Goal: Task Accomplishment & Management: Use online tool/utility

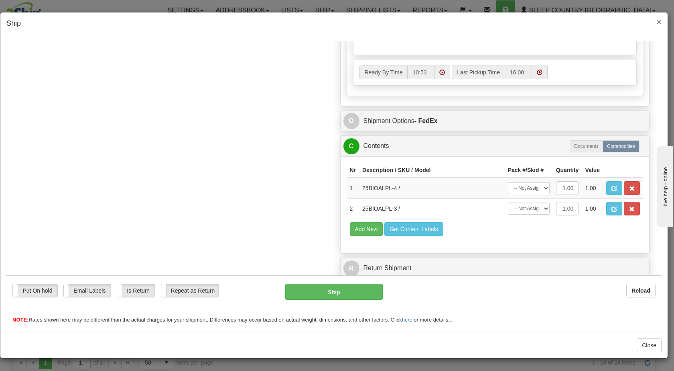
click at [660, 23] on span "×" at bounding box center [659, 21] width 5 height 9
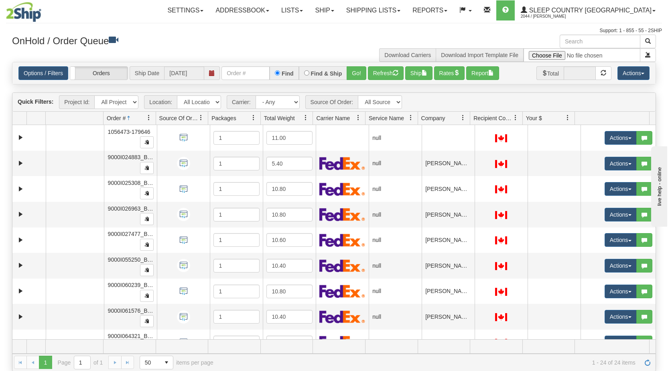
click at [443, 117] on span "Company" at bounding box center [434, 118] width 24 height 8
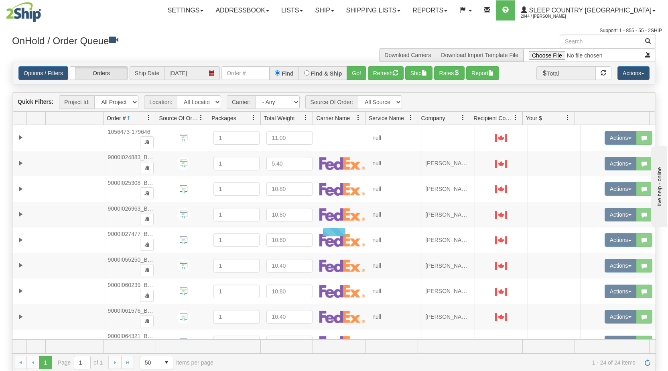
click at [464, 115] on span at bounding box center [463, 117] width 6 height 6
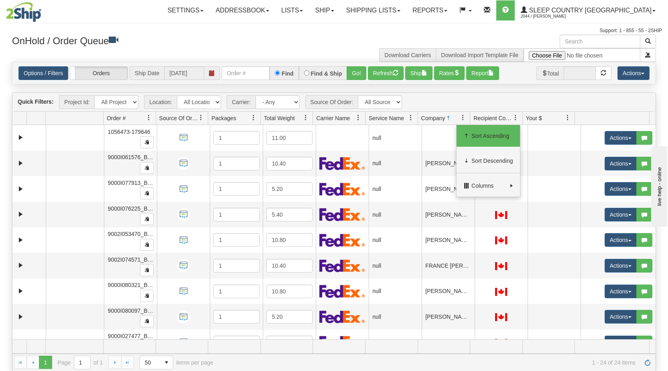
click at [496, 137] on span "Sort Ascending" at bounding box center [493, 136] width 42 height 8
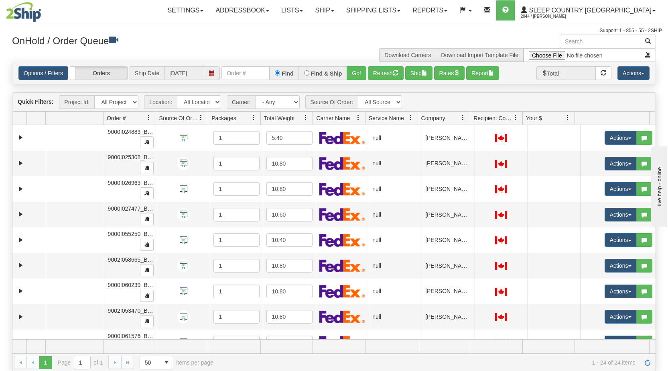
click at [462, 116] on span at bounding box center [463, 117] width 6 height 6
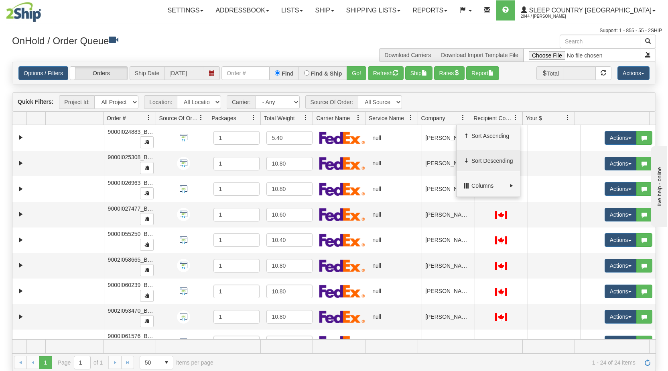
click at [483, 162] on span "Sort Descending" at bounding box center [493, 161] width 42 height 8
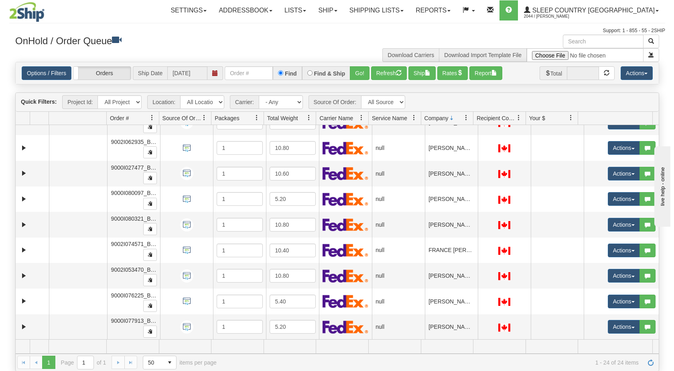
scroll to position [368, 0]
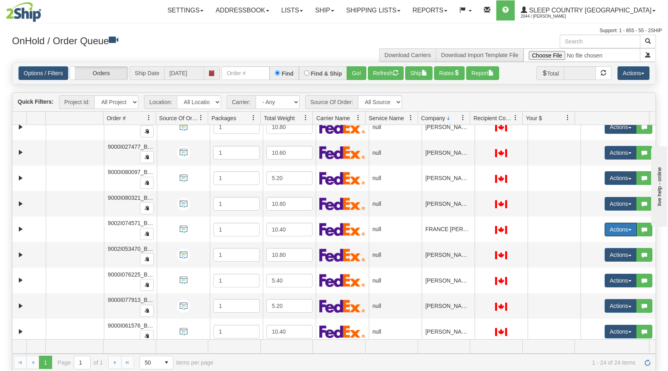
click at [626, 230] on button "Actions" at bounding box center [621, 229] width 32 height 14
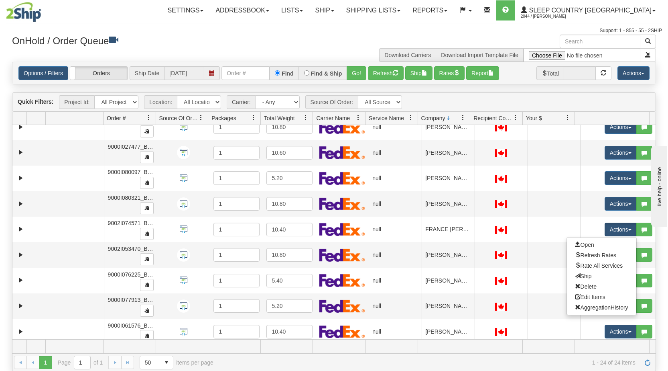
click at [595, 245] on link "Open" at bounding box center [601, 244] width 69 height 10
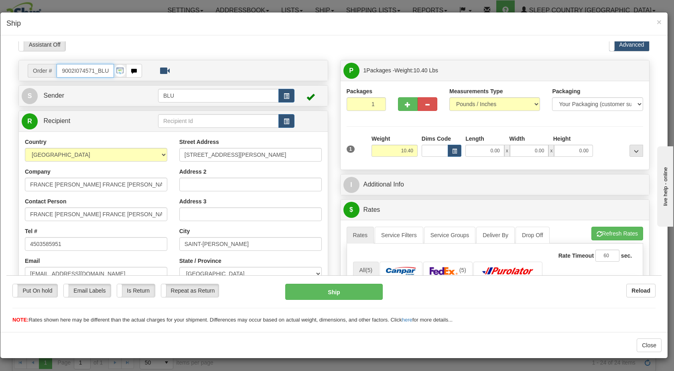
scroll to position [0, 0]
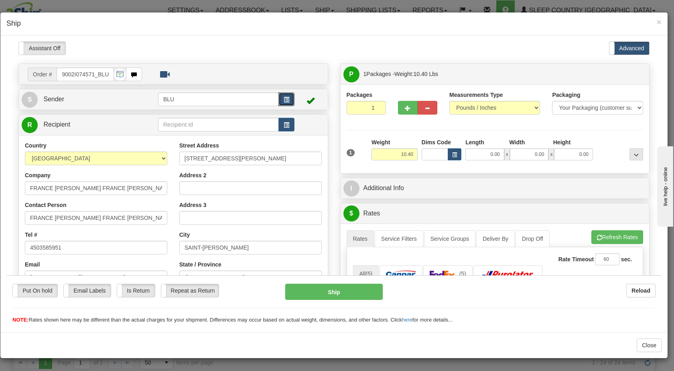
click at [285, 99] on span "button" at bounding box center [287, 99] width 6 height 5
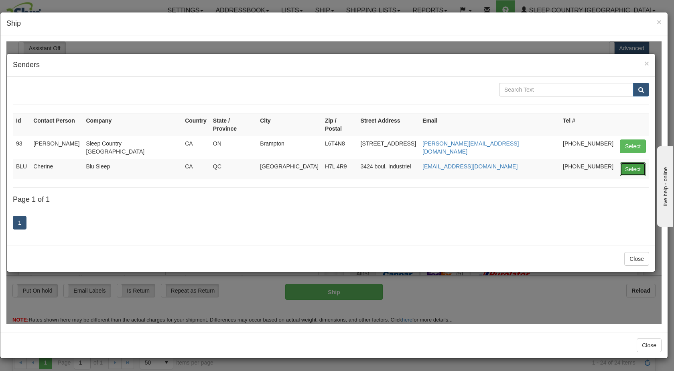
click at [629, 162] on button "Select" at bounding box center [633, 169] width 26 height 14
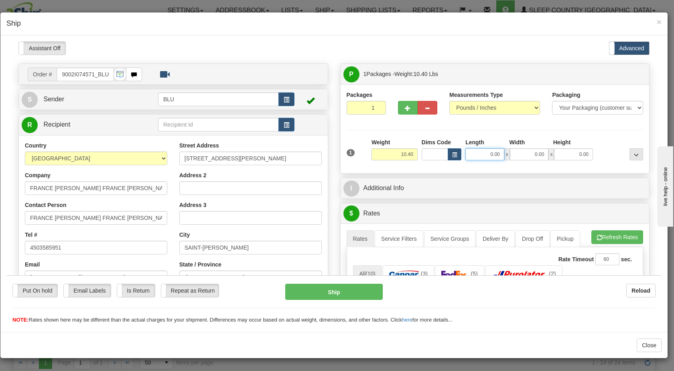
click at [489, 155] on input "0.00" at bounding box center [485, 154] width 39 height 12
type input "16.00"
click at [525, 153] on input "0.00" at bounding box center [529, 154] width 39 height 12
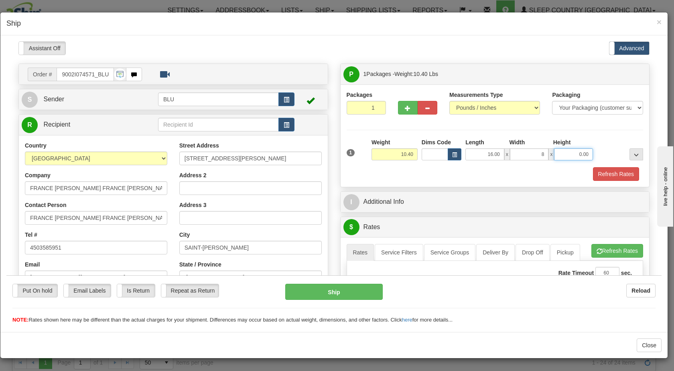
type input "8.00"
click at [576, 153] on input "0.00" at bounding box center [573, 154] width 39 height 12
type input "16.00"
click at [594, 173] on button "Refresh Rates" at bounding box center [616, 174] width 46 height 14
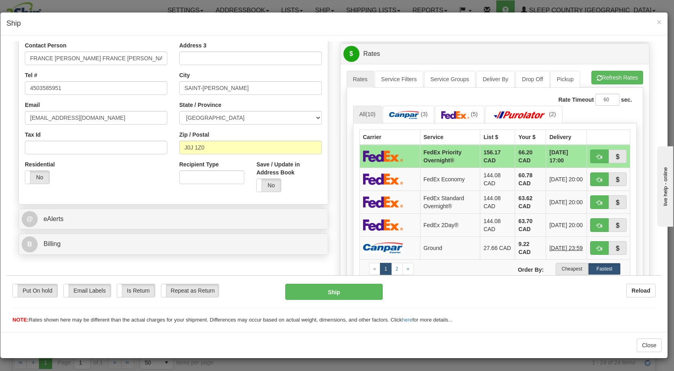
scroll to position [187, 0]
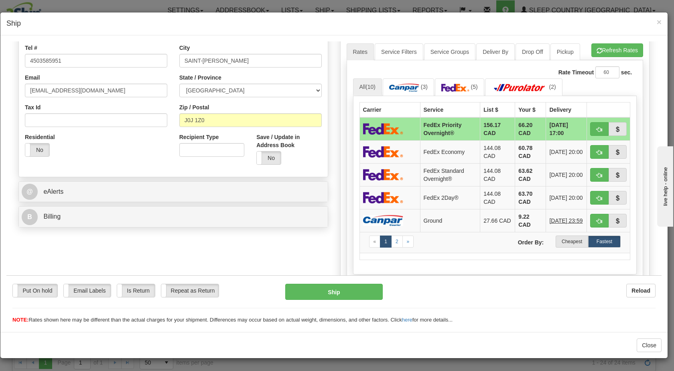
click at [563, 244] on label "Cheapest" at bounding box center [572, 241] width 33 height 12
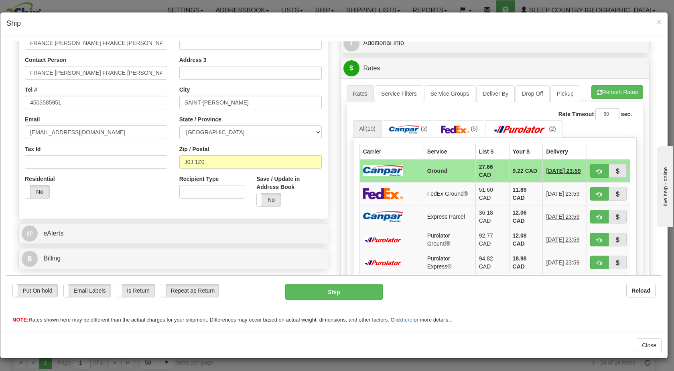
scroll to position [145, 0]
click at [597, 169] on span "button" at bounding box center [600, 171] width 6 height 5
type input "1"
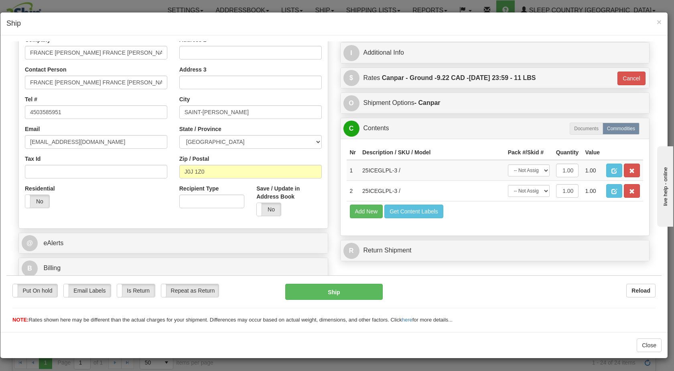
scroll to position [135, 0]
click at [340, 287] on button "Ship" at bounding box center [333, 291] width 97 height 16
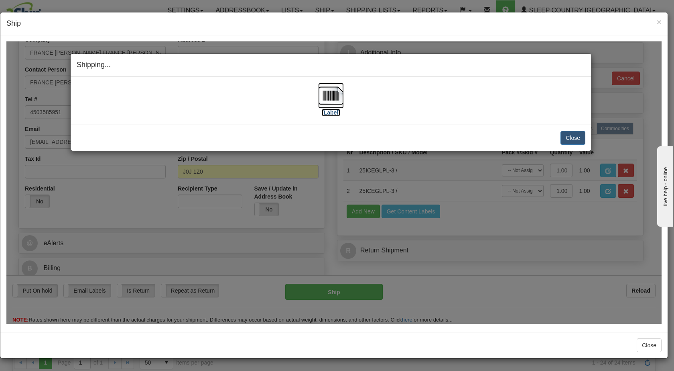
click at [327, 94] on img at bounding box center [331, 95] width 26 height 26
click at [569, 138] on button "Close" at bounding box center [573, 137] width 25 height 14
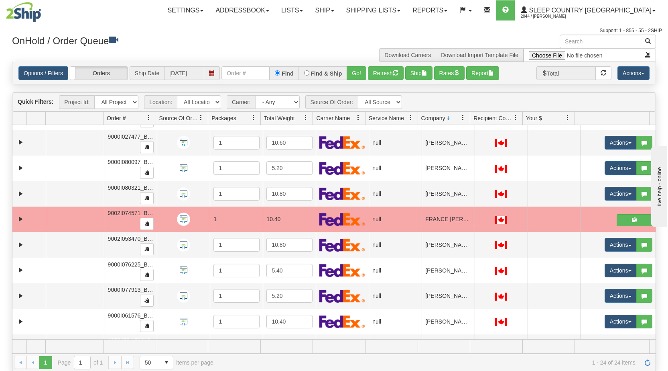
scroll to position [399, 0]
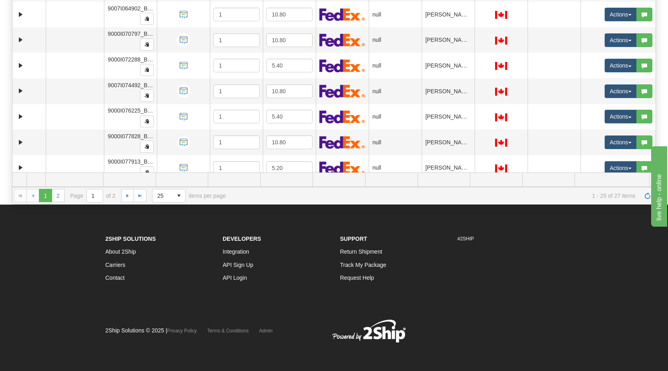
scroll to position [263, 0]
click at [622, 167] on button "Actions" at bounding box center [621, 168] width 32 height 14
click at [623, 167] on button "Actions" at bounding box center [621, 168] width 32 height 14
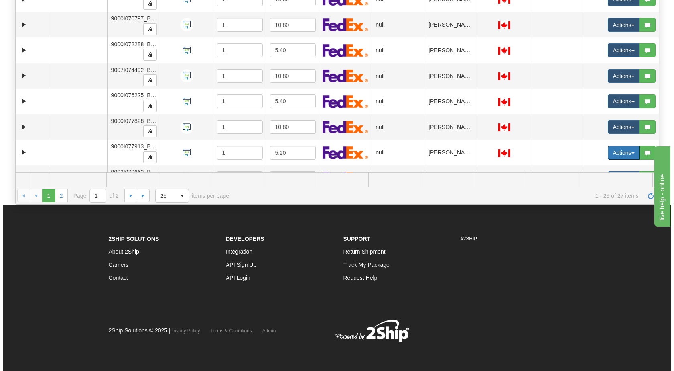
scroll to position [281, 0]
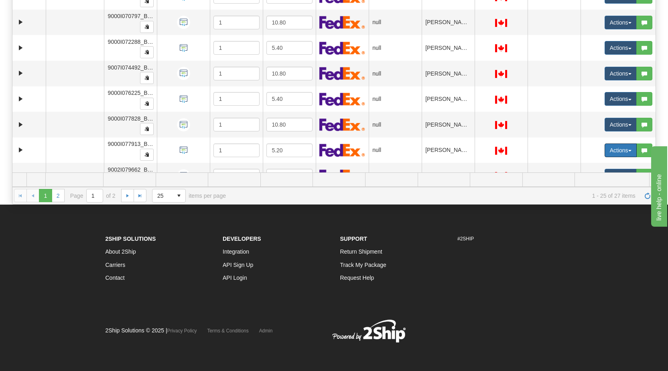
click at [623, 148] on button "Actions" at bounding box center [621, 150] width 32 height 14
click at [593, 167] on link "Open" at bounding box center [601, 165] width 69 height 10
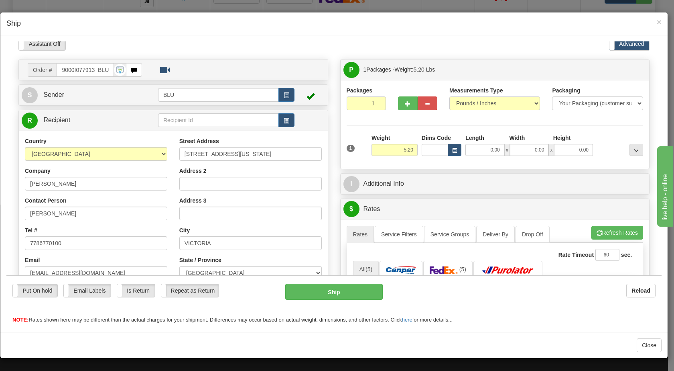
scroll to position [0, 0]
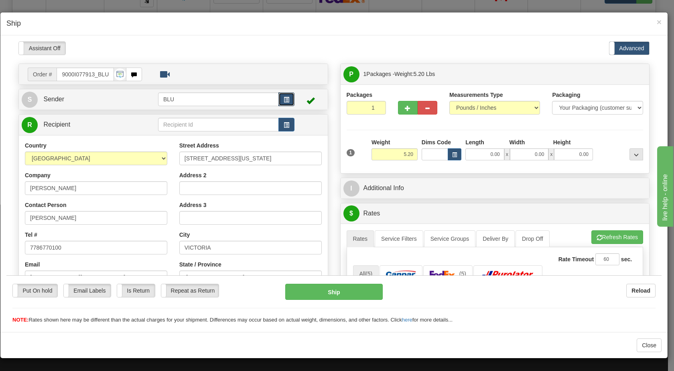
click at [280, 99] on button "button" at bounding box center [287, 99] width 16 height 14
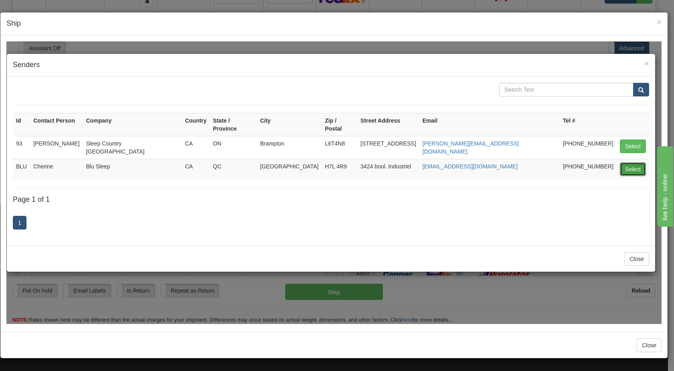
click at [634, 162] on button "Select" at bounding box center [633, 169] width 26 height 14
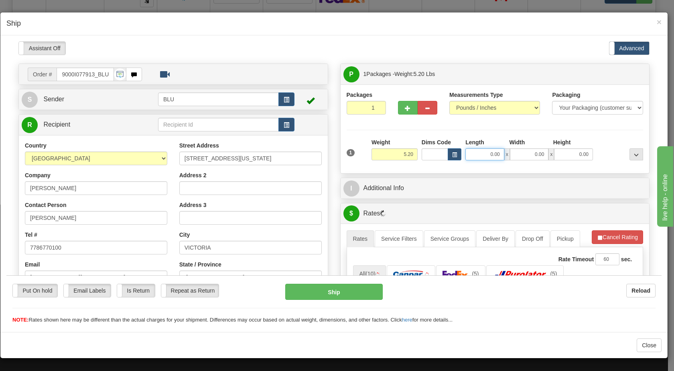
click at [488, 153] on input "0.00" at bounding box center [485, 154] width 39 height 12
type input "8.00"
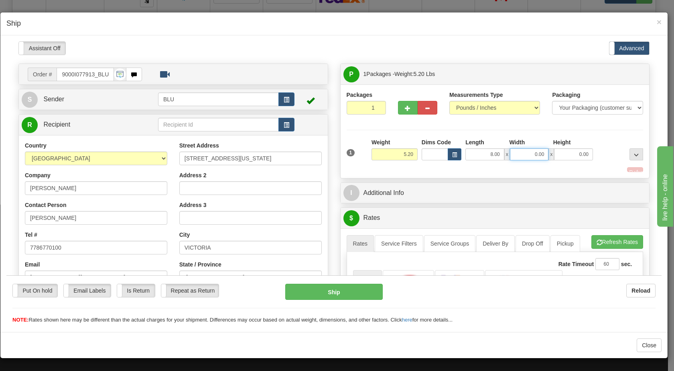
click at [529, 153] on input "0.00" at bounding box center [529, 154] width 39 height 12
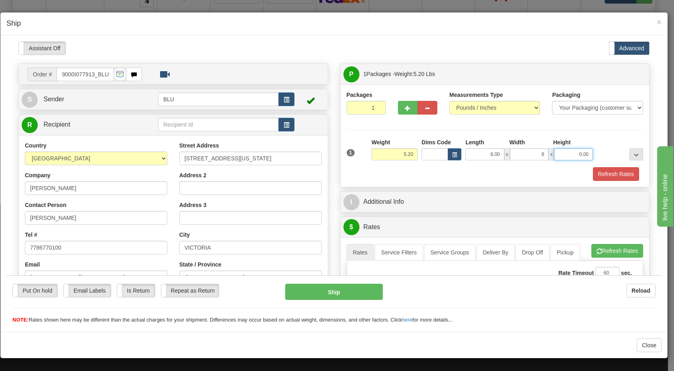
type input "8.00"
click at [568, 154] on input "0.00" at bounding box center [573, 154] width 39 height 12
type input "16.00"
click at [599, 171] on button "Refresh Rates" at bounding box center [616, 174] width 46 height 14
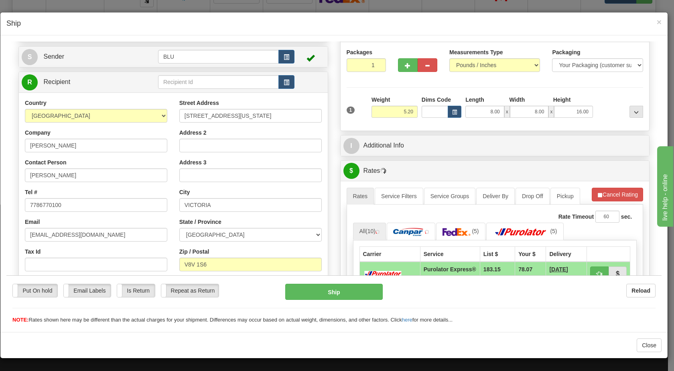
scroll to position [51, 0]
